Goal: Information Seeking & Learning: Learn about a topic

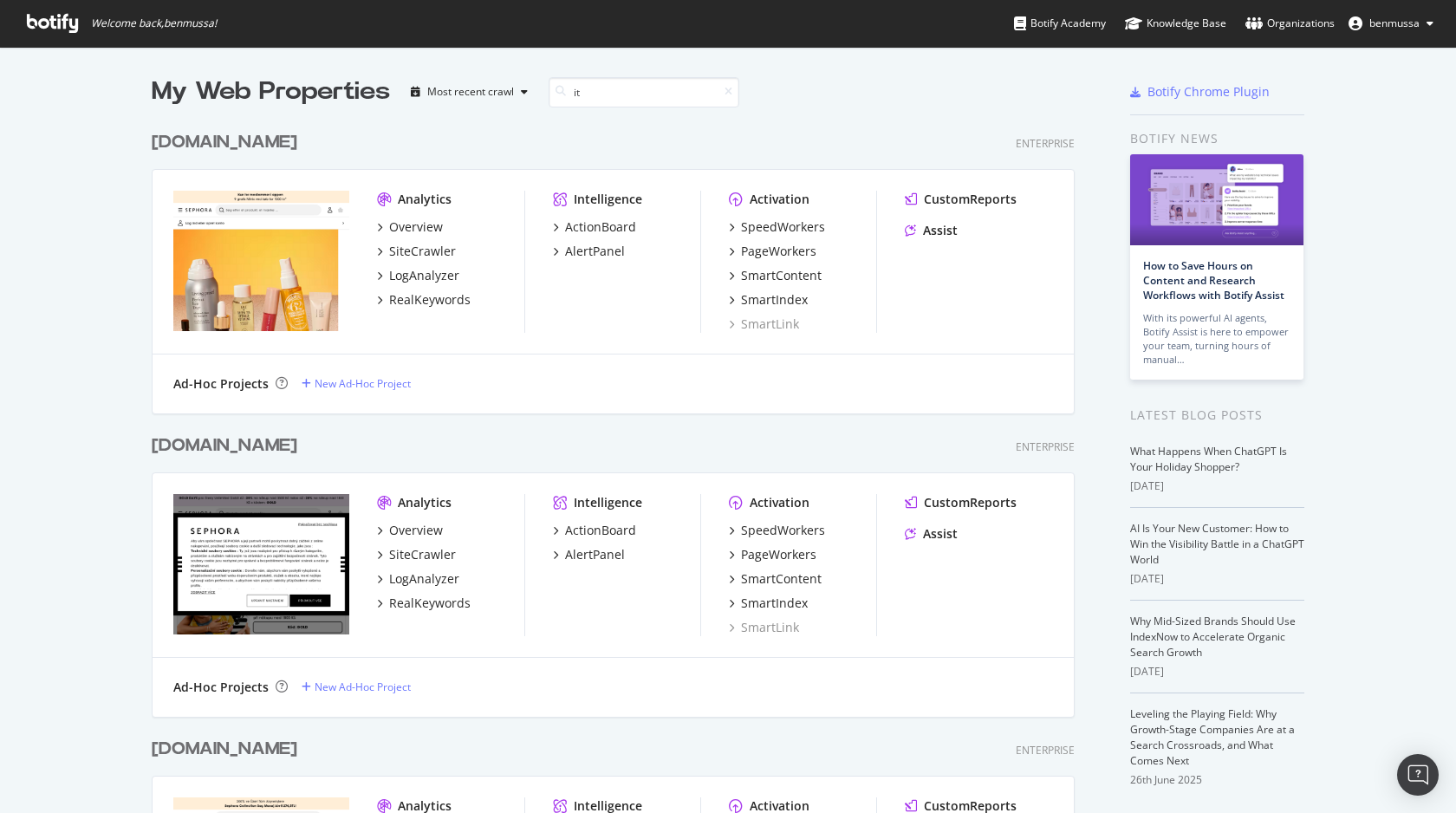
scroll to position [680, 937]
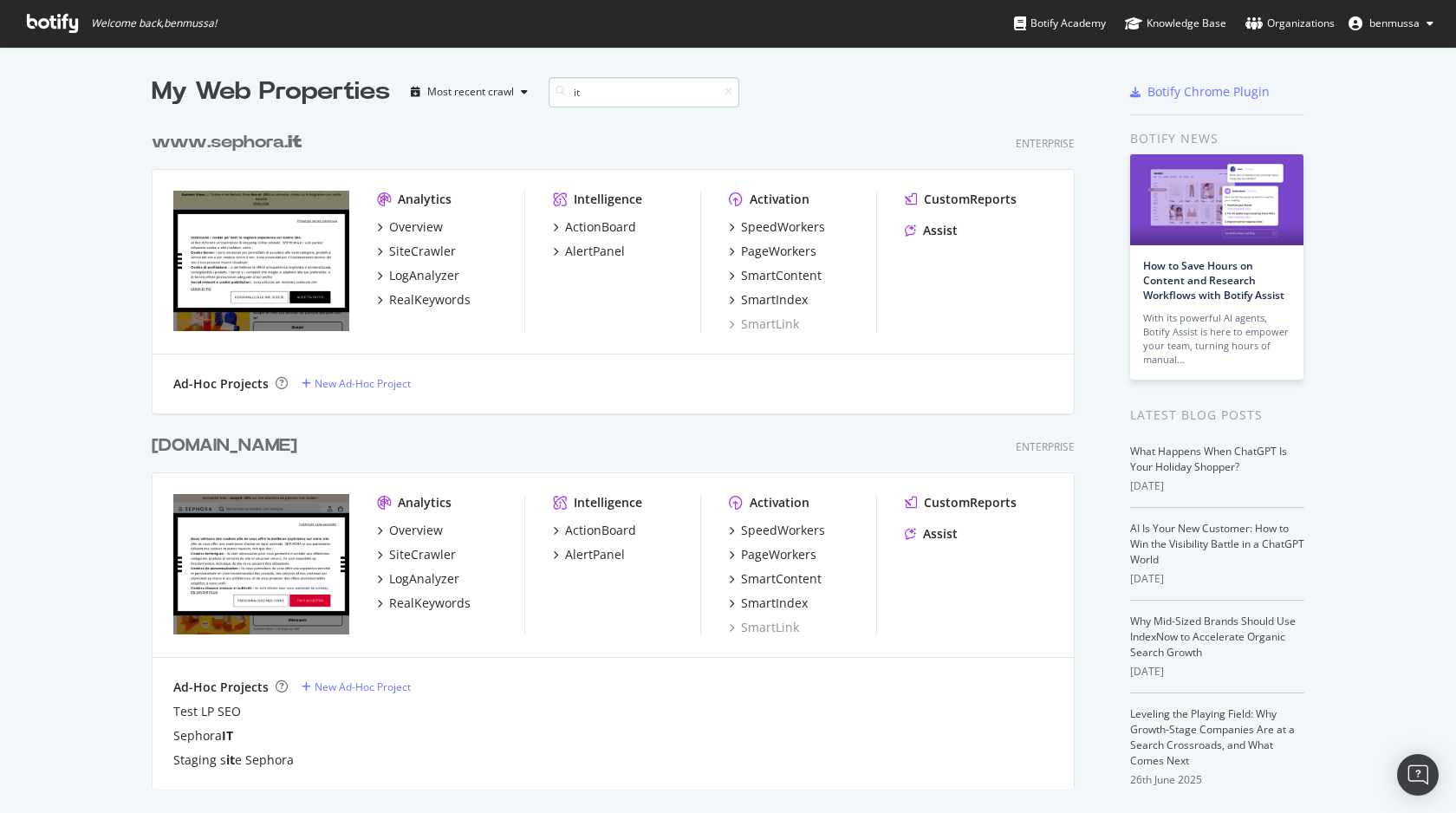
type input "i"
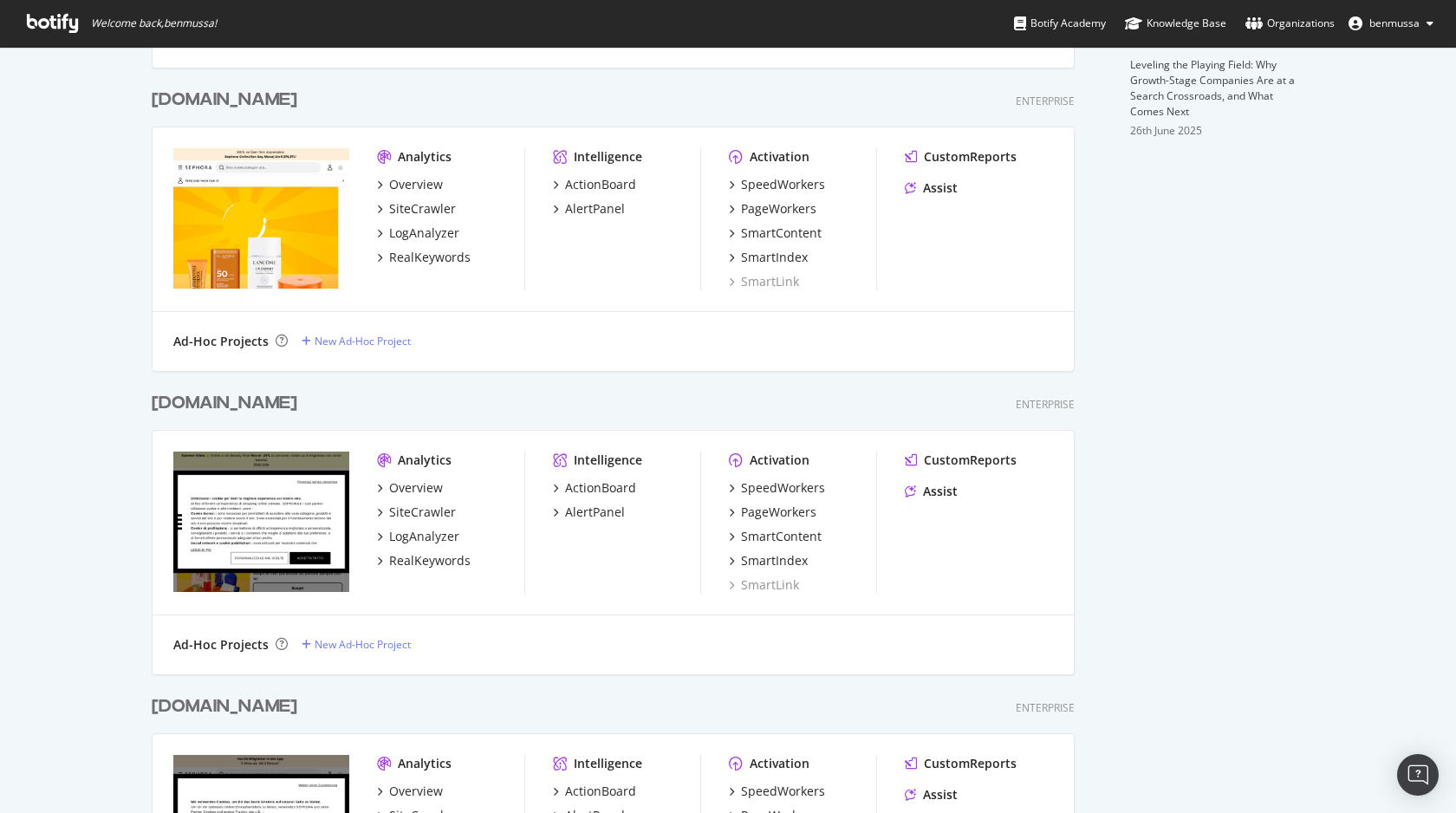
scroll to position [653, 0]
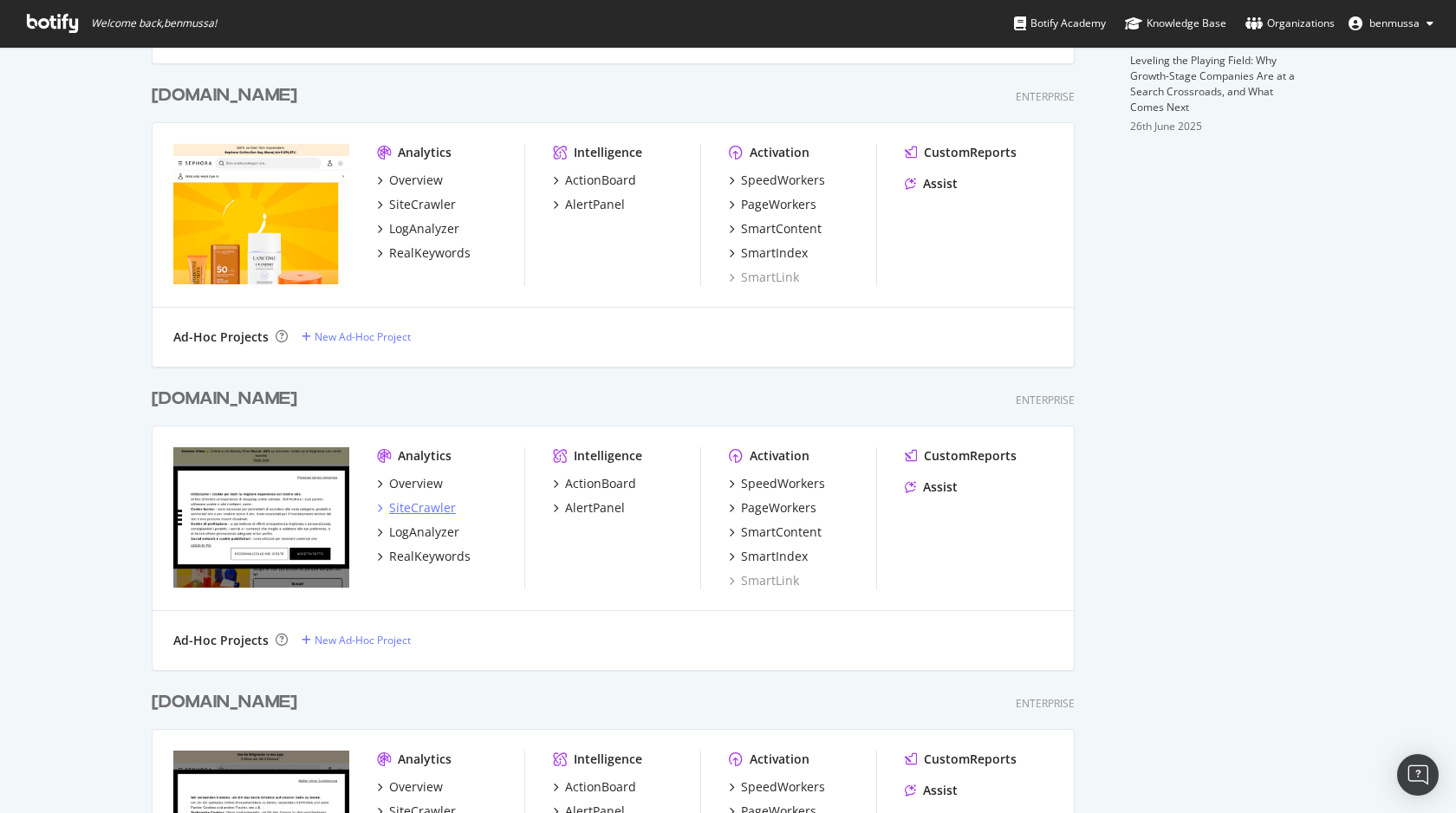
click at [419, 513] on div "SiteCrawler" at bounding box center [422, 507] width 67 height 17
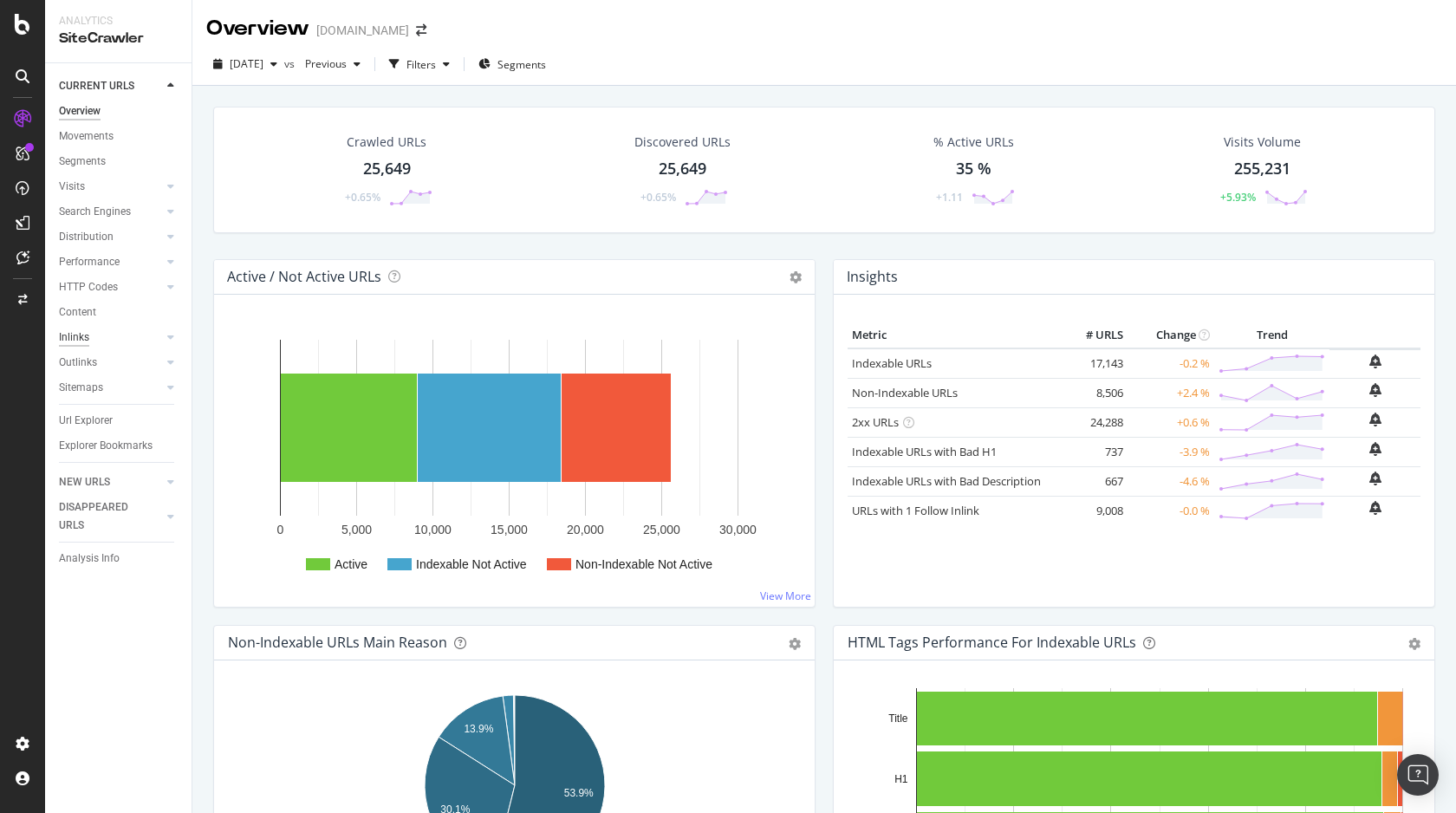
click at [82, 340] on div "Inlinks" at bounding box center [74, 337] width 30 height 18
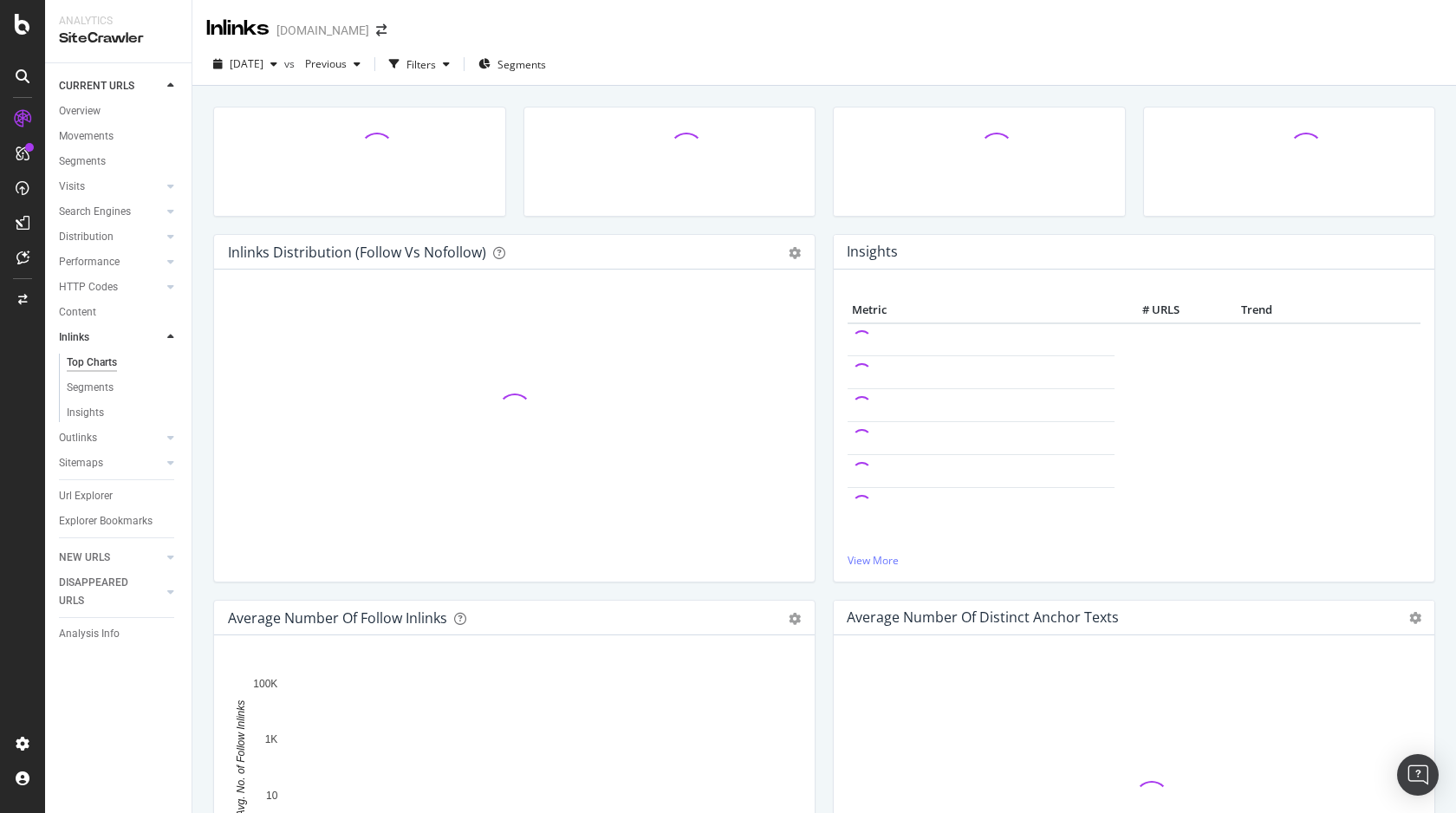
scroll to position [579, 0]
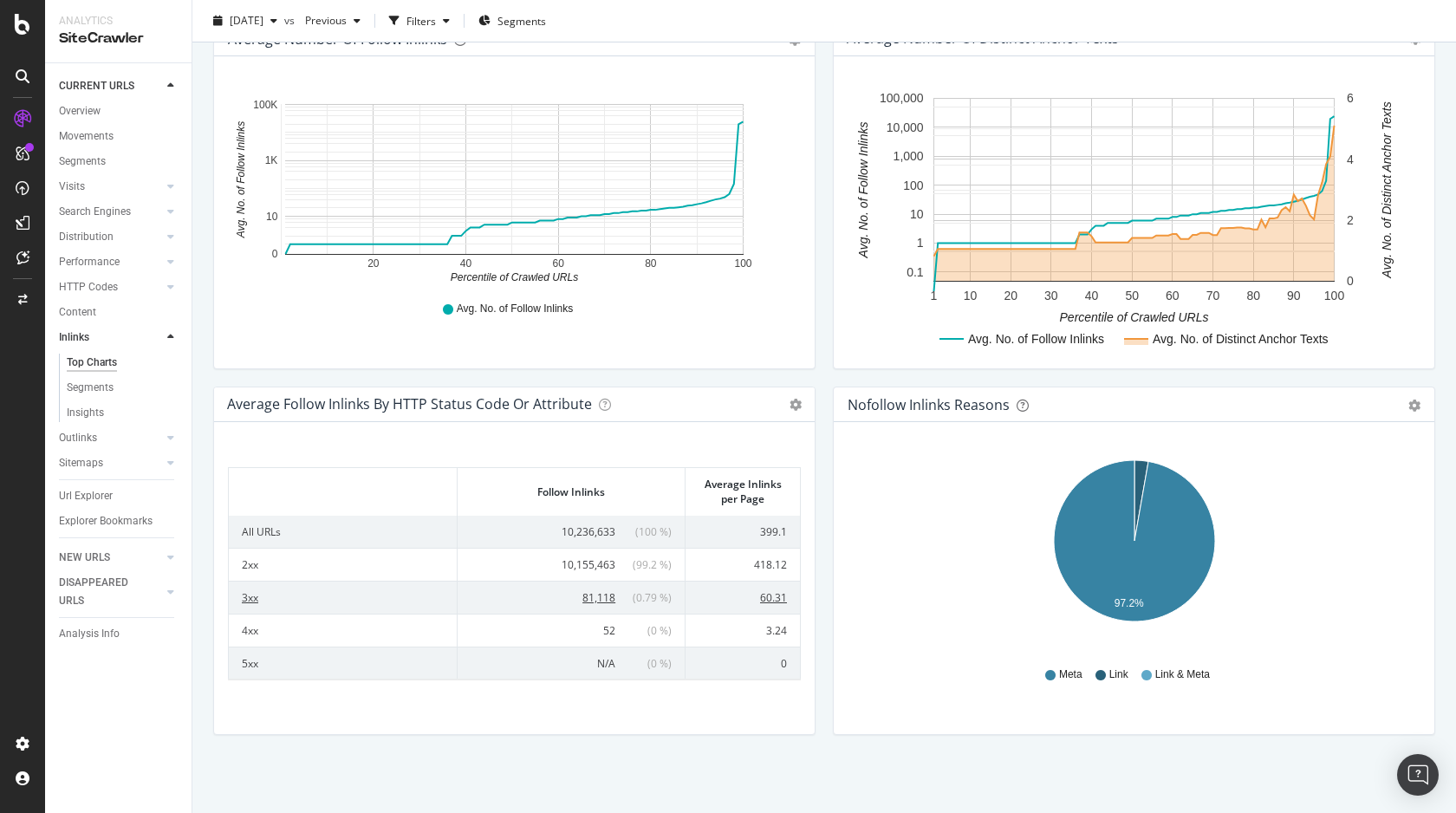
click at [596, 598] on span "81,118" at bounding box center [599, 597] width 33 height 15
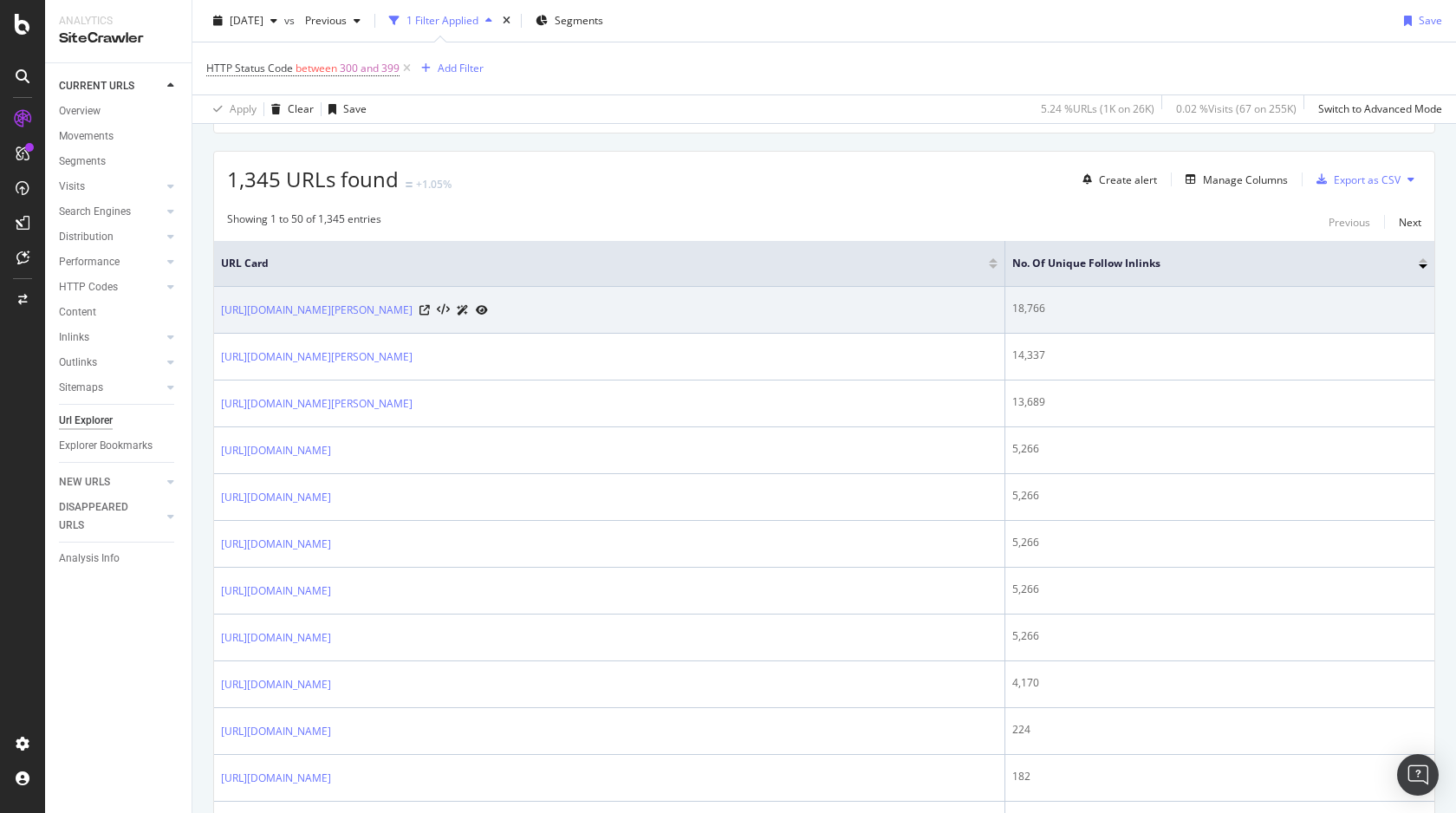
scroll to position [286, 0]
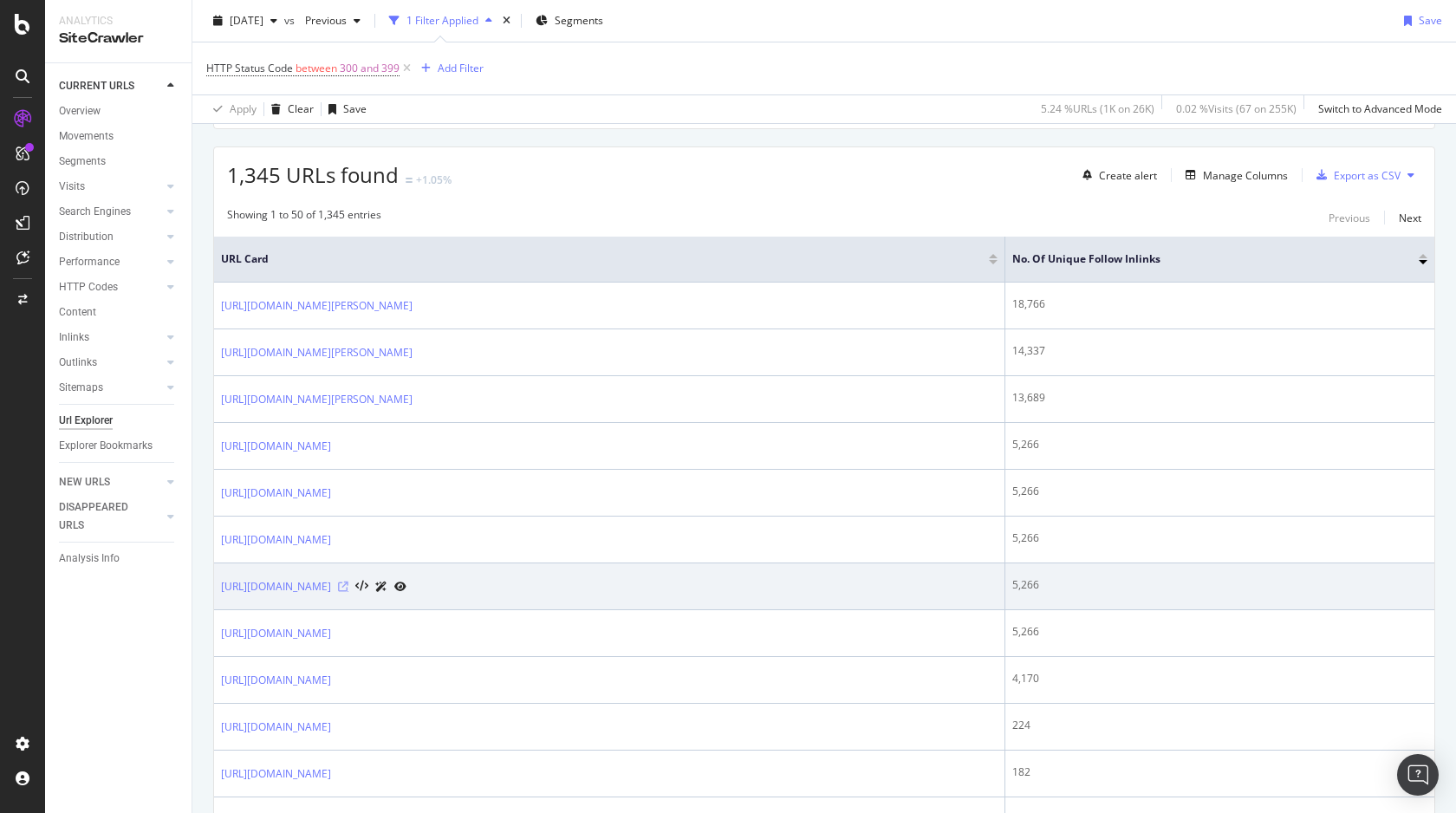
click at [349, 584] on icon at bounding box center [344, 587] width 11 height 11
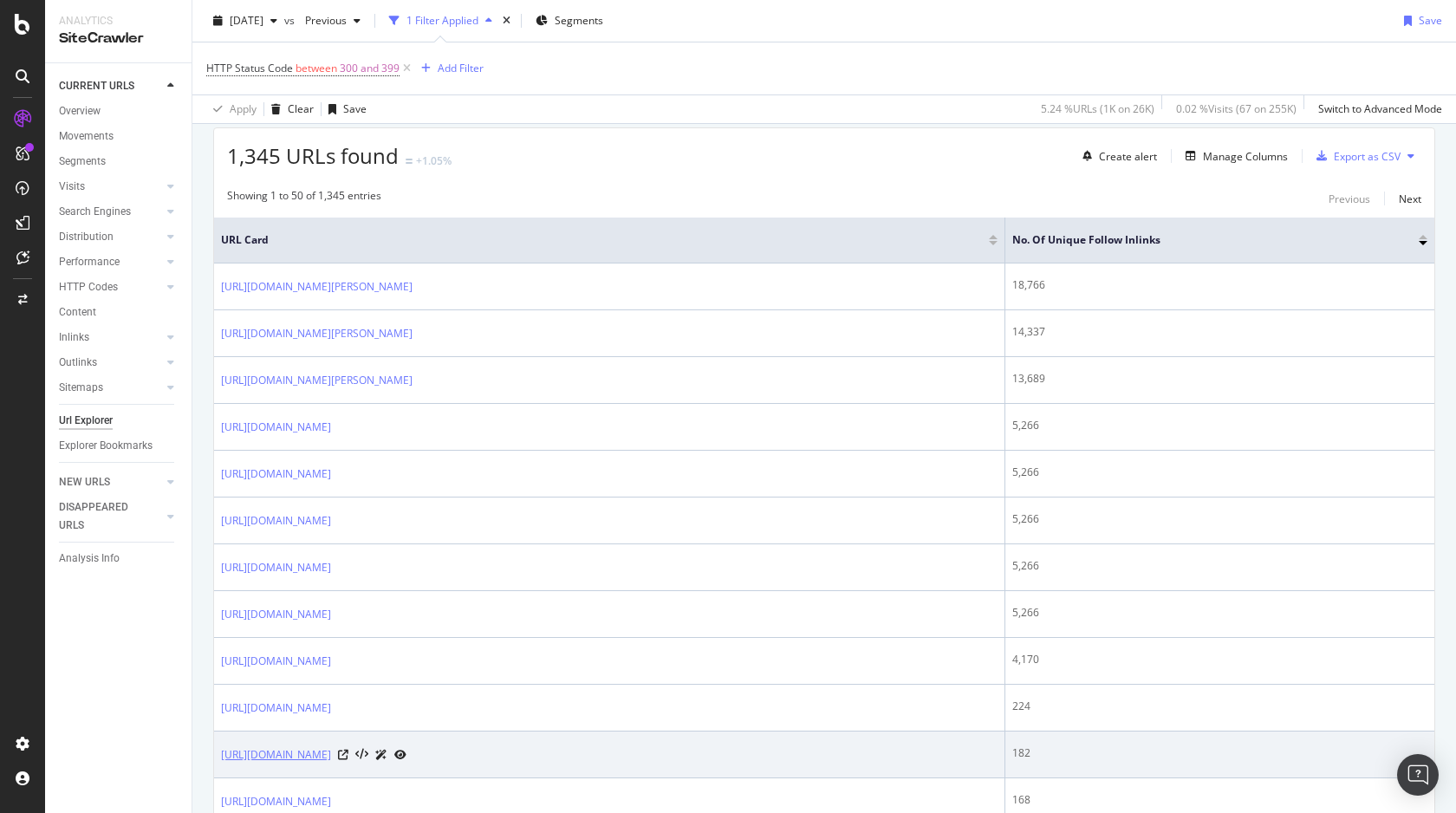
scroll to position [307, 0]
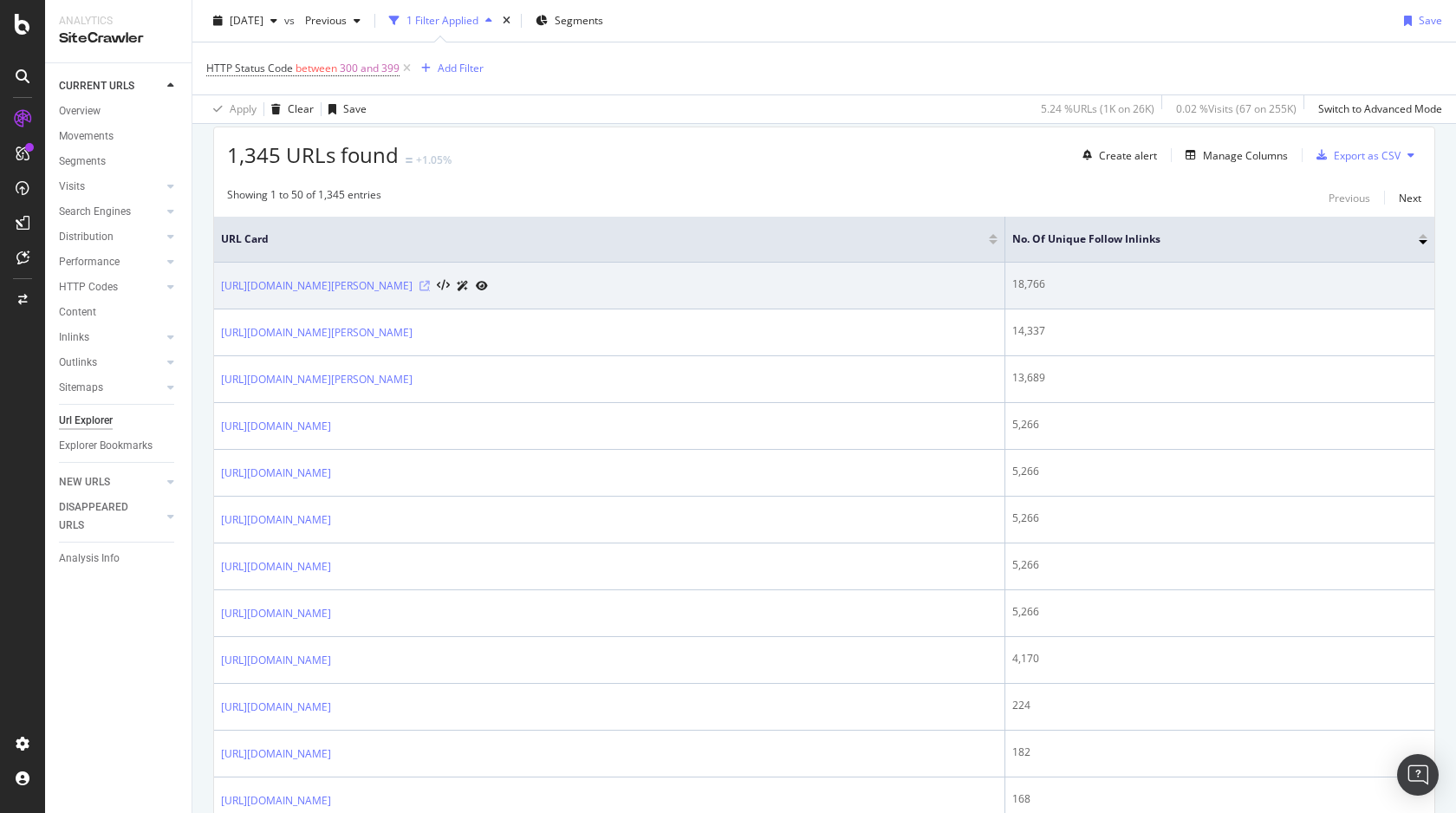
click at [430, 281] on icon at bounding box center [425, 286] width 11 height 11
